Goal: Find specific page/section: Find specific page/section

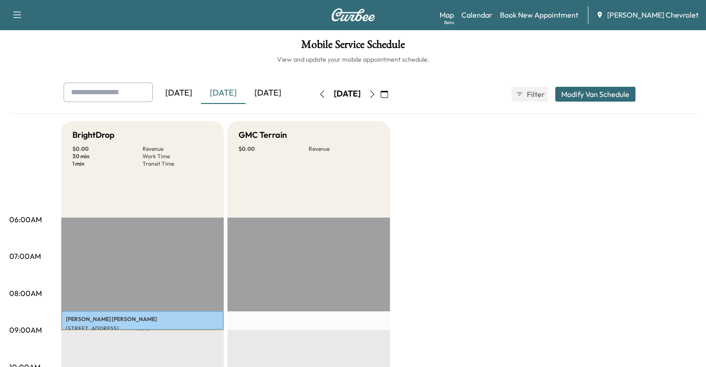
click at [245, 98] on div "[DATE]" at bounding box center [267, 93] width 45 height 21
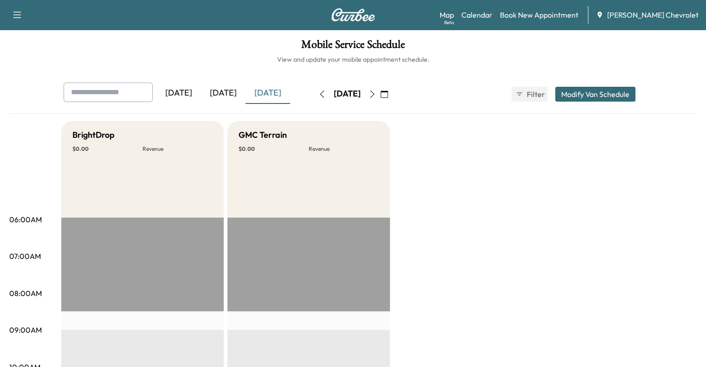
click at [245, 96] on div "[DATE]" at bounding box center [267, 93] width 45 height 21
